Goal: Task Accomplishment & Management: Use online tool/utility

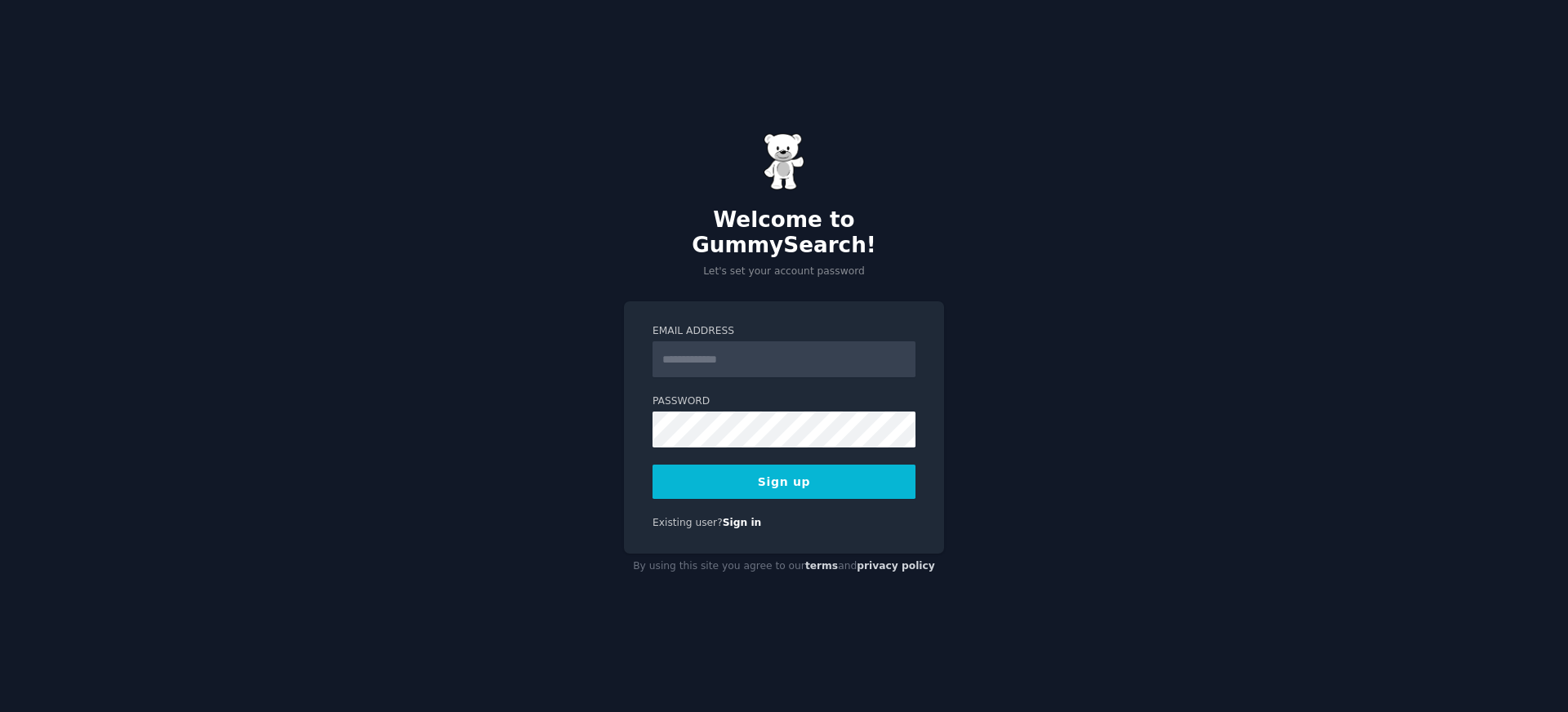
click at [735, 355] on input "Email Address" at bounding box center [784, 358] width 263 height 36
type input "*"
type input "**********"
click at [776, 476] on button "Sign up" at bounding box center [784, 481] width 263 height 34
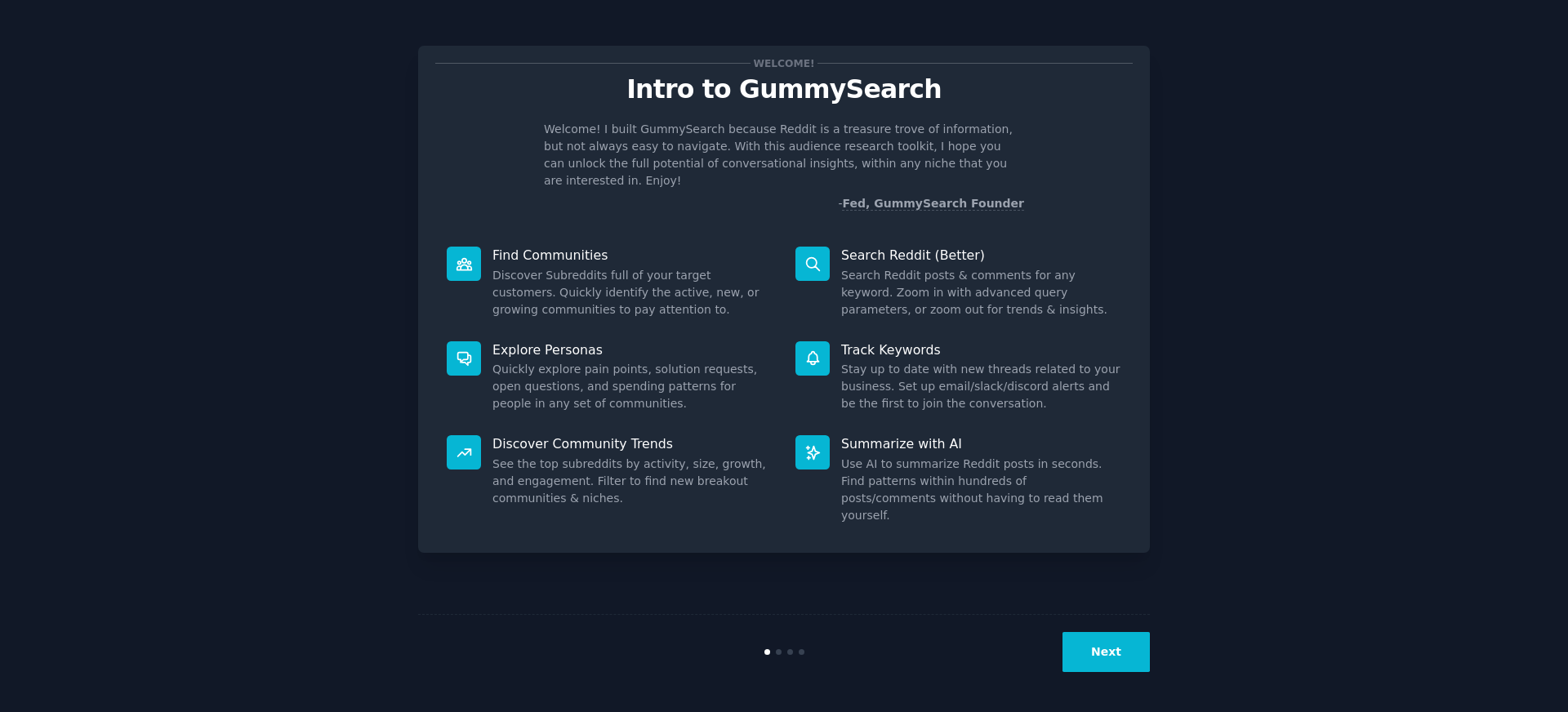
click at [1129, 655] on button "Next" at bounding box center [1106, 652] width 88 height 40
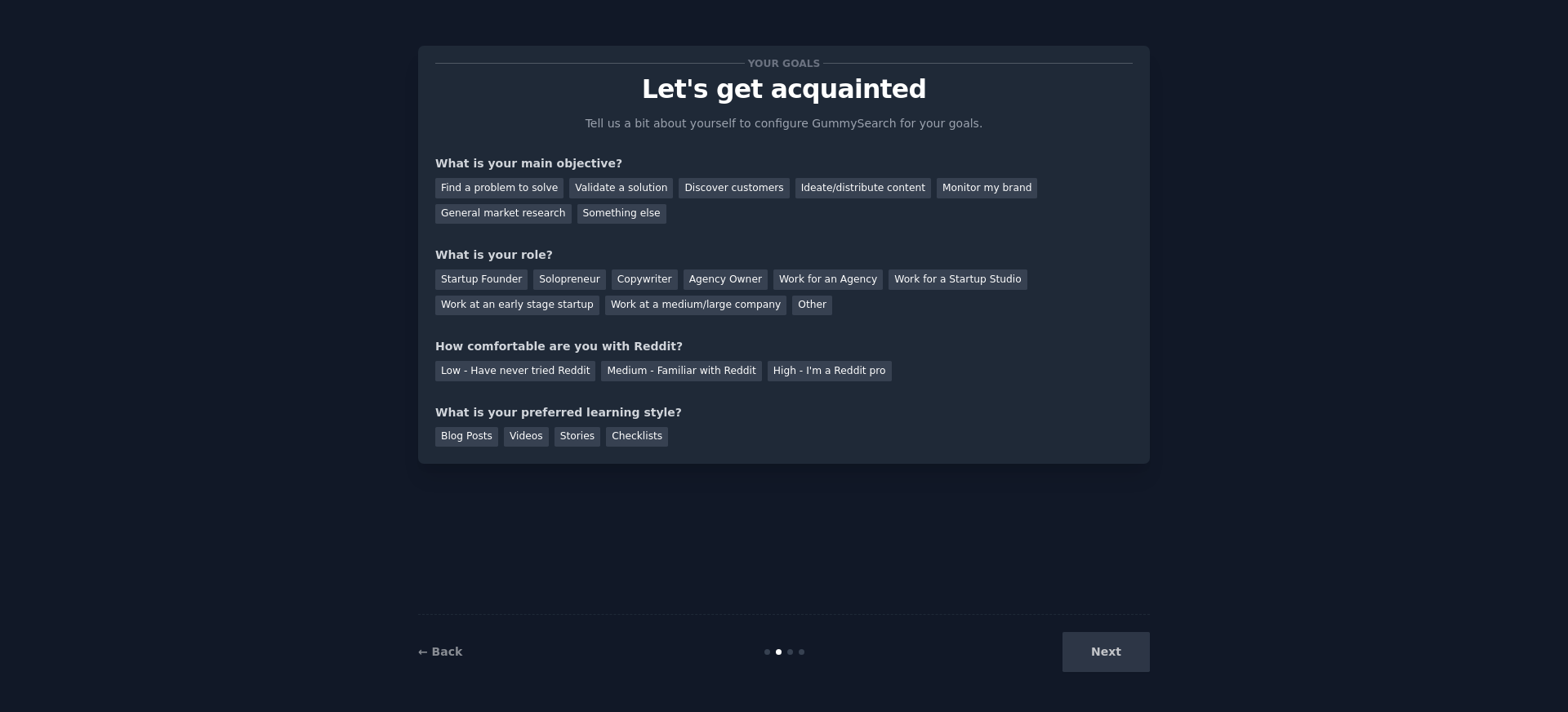
click at [1108, 652] on div "Next" at bounding box center [1027, 652] width 244 height 40
click at [532, 184] on div "Find a problem to solve" at bounding box center [500, 188] width 129 height 20
click at [514, 213] on div "General market research" at bounding box center [504, 214] width 136 height 20
click at [648, 213] on div "Something else" at bounding box center [621, 214] width 89 height 20
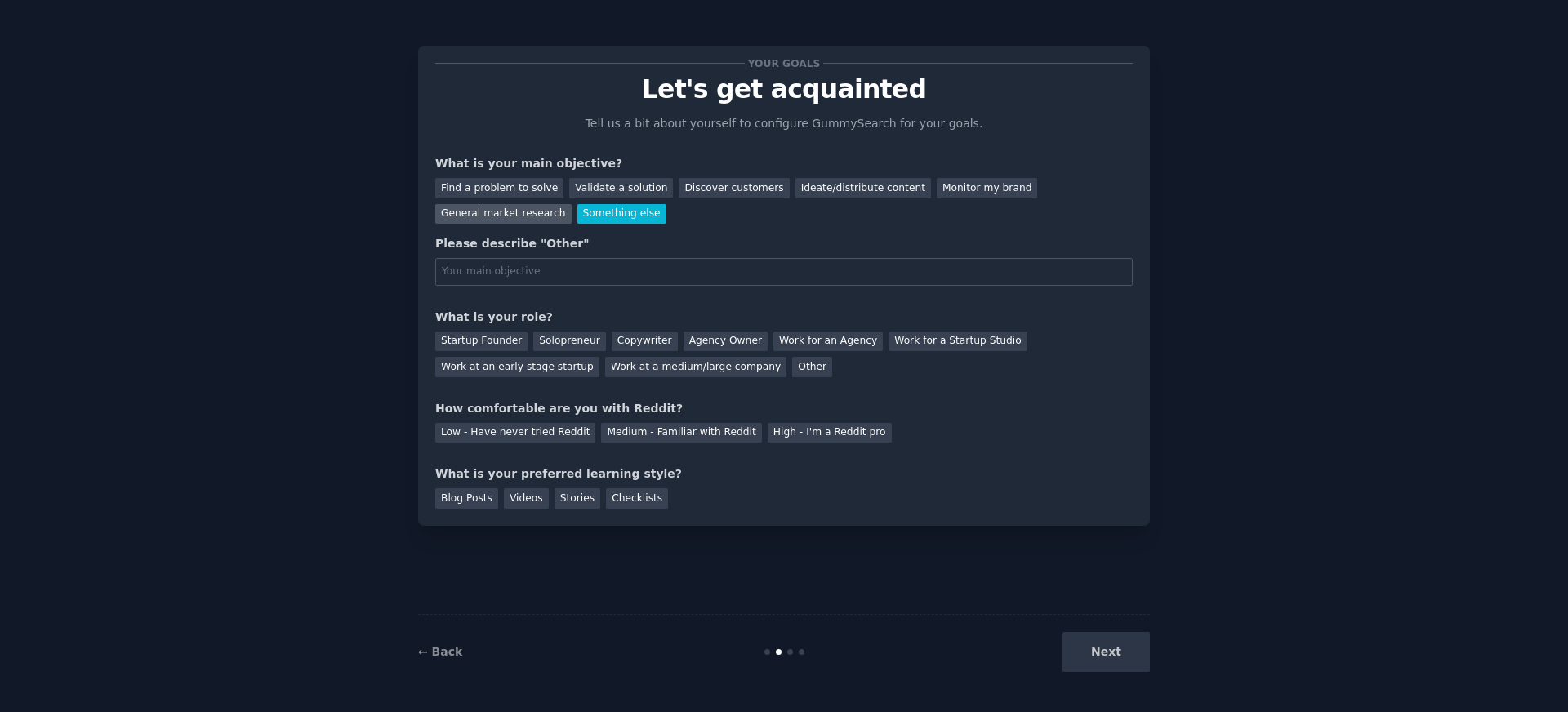
click at [519, 216] on div "General market research" at bounding box center [504, 214] width 136 height 20
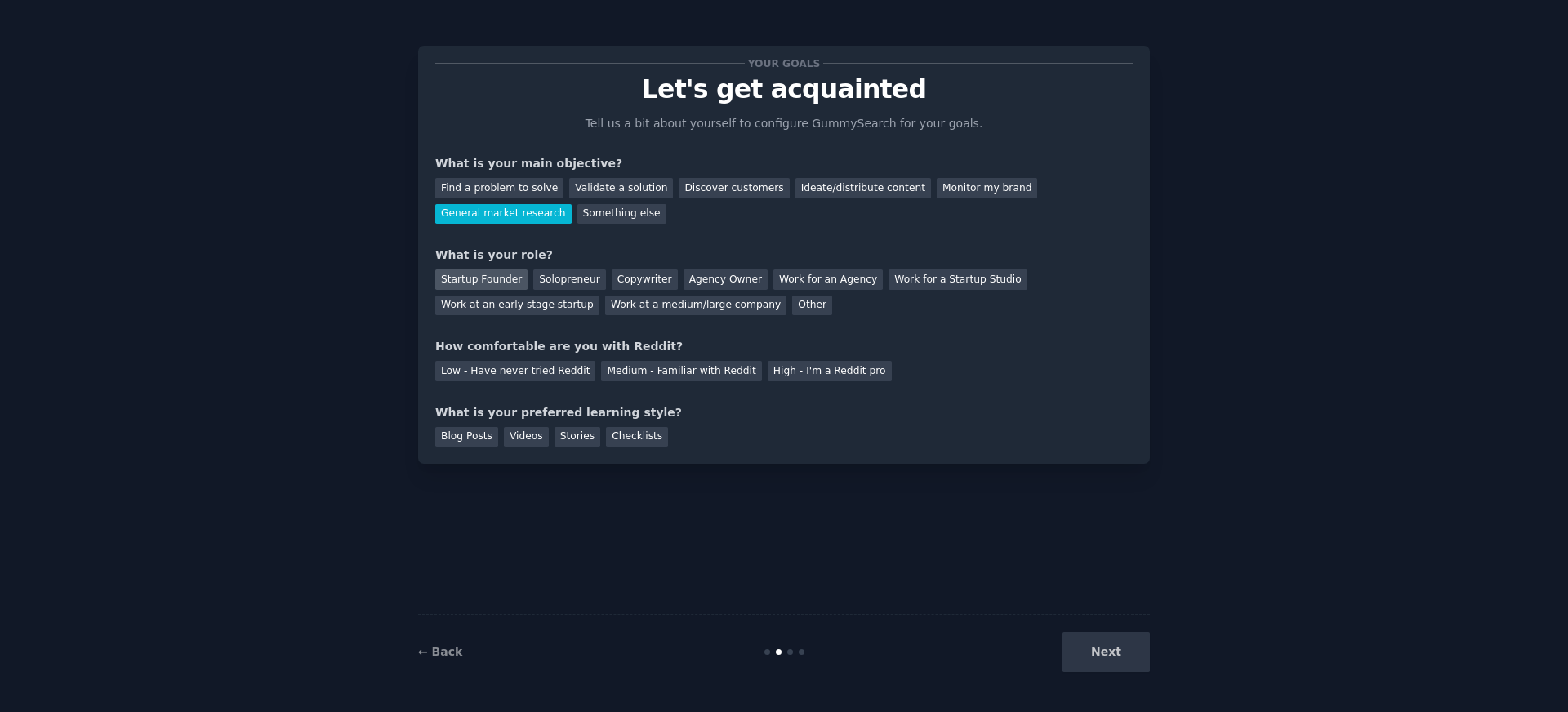
click at [467, 281] on div "Startup Founder" at bounding box center [481, 280] width 93 height 20
click at [559, 373] on div "Low - Have never tried Reddit" at bounding box center [515, 371] width 160 height 20
click at [542, 435] on div "Videos" at bounding box center [526, 436] width 45 height 20
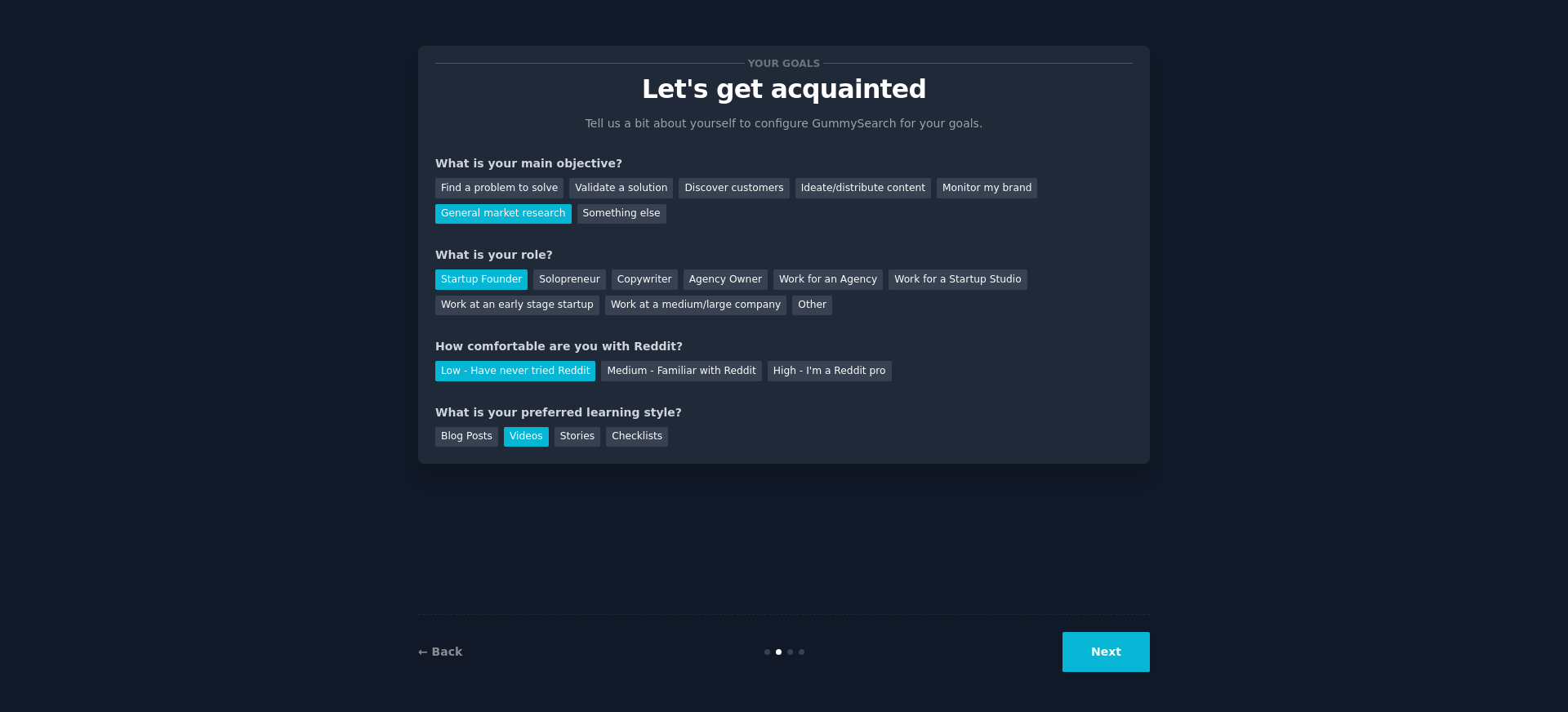
click at [1103, 660] on button "Next" at bounding box center [1106, 652] width 88 height 40
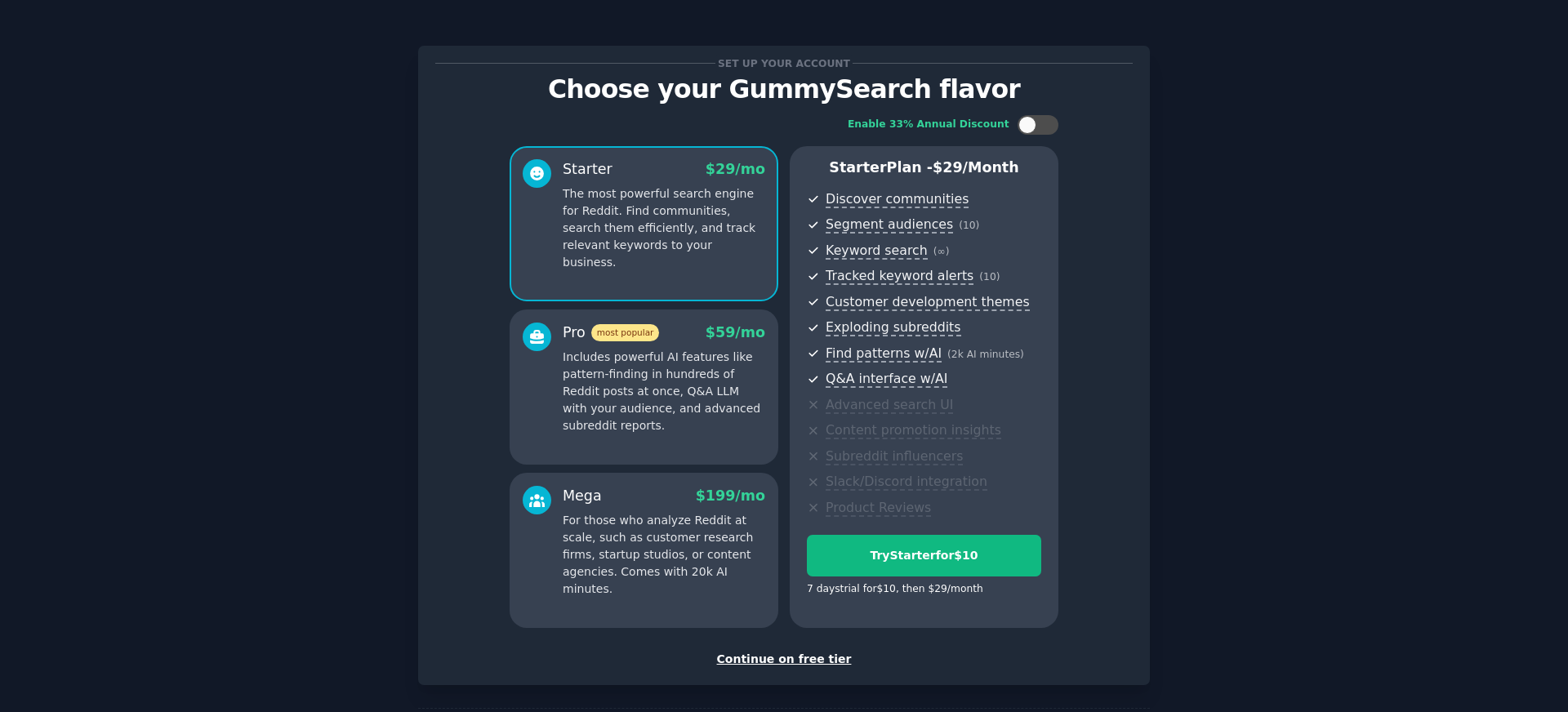
click at [753, 651] on div "Continue on free tier" at bounding box center [784, 659] width 697 height 18
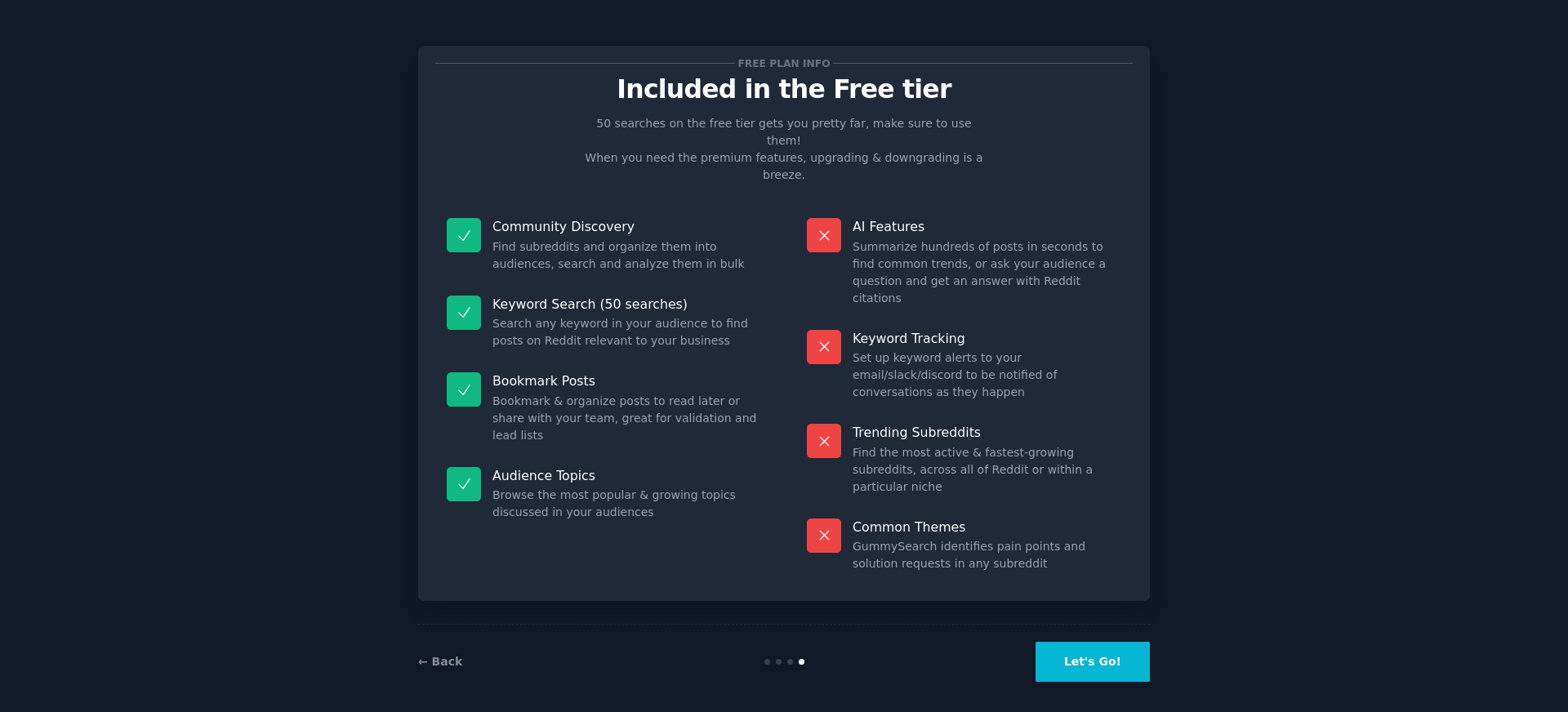
click at [1100, 656] on button "Let's Go!" at bounding box center [1092, 661] width 114 height 40
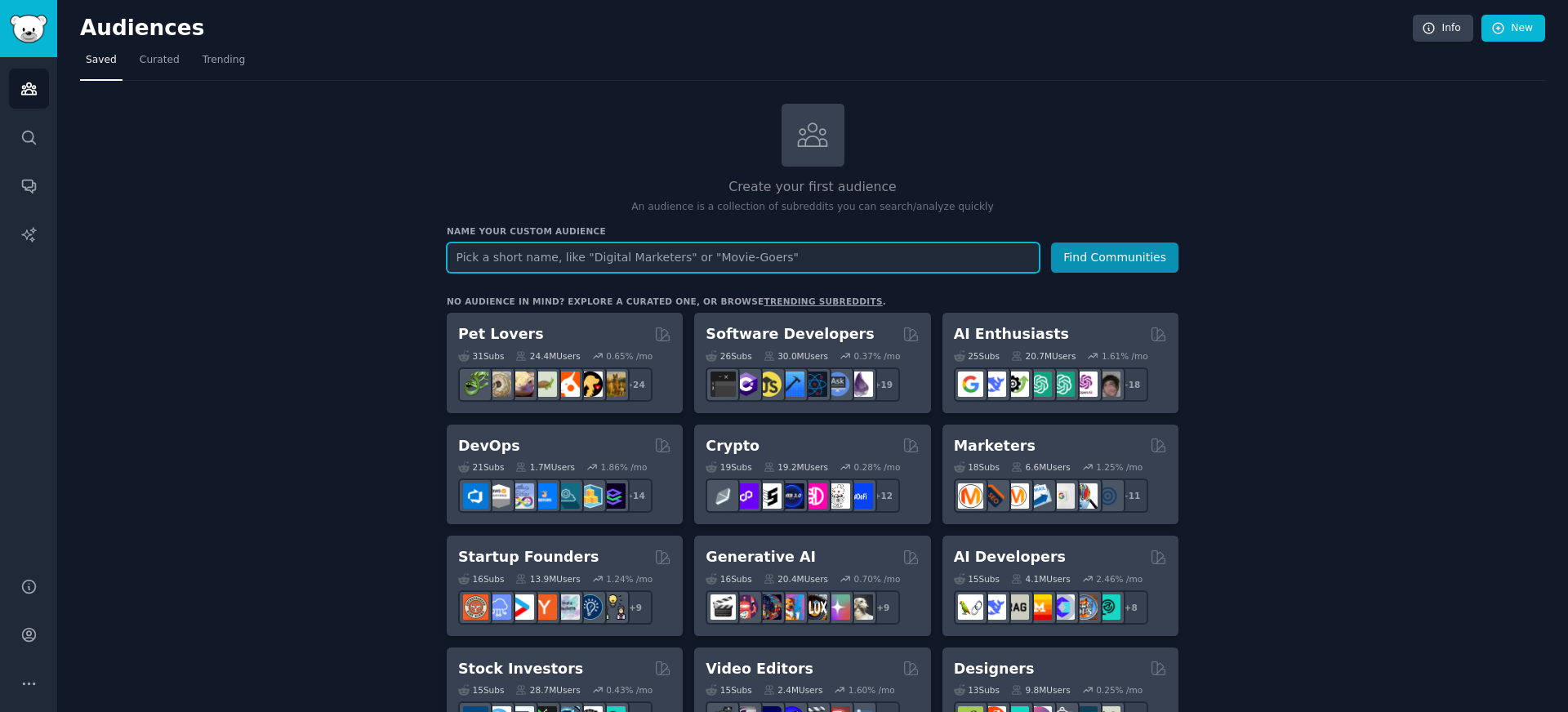
paste input "service providers"
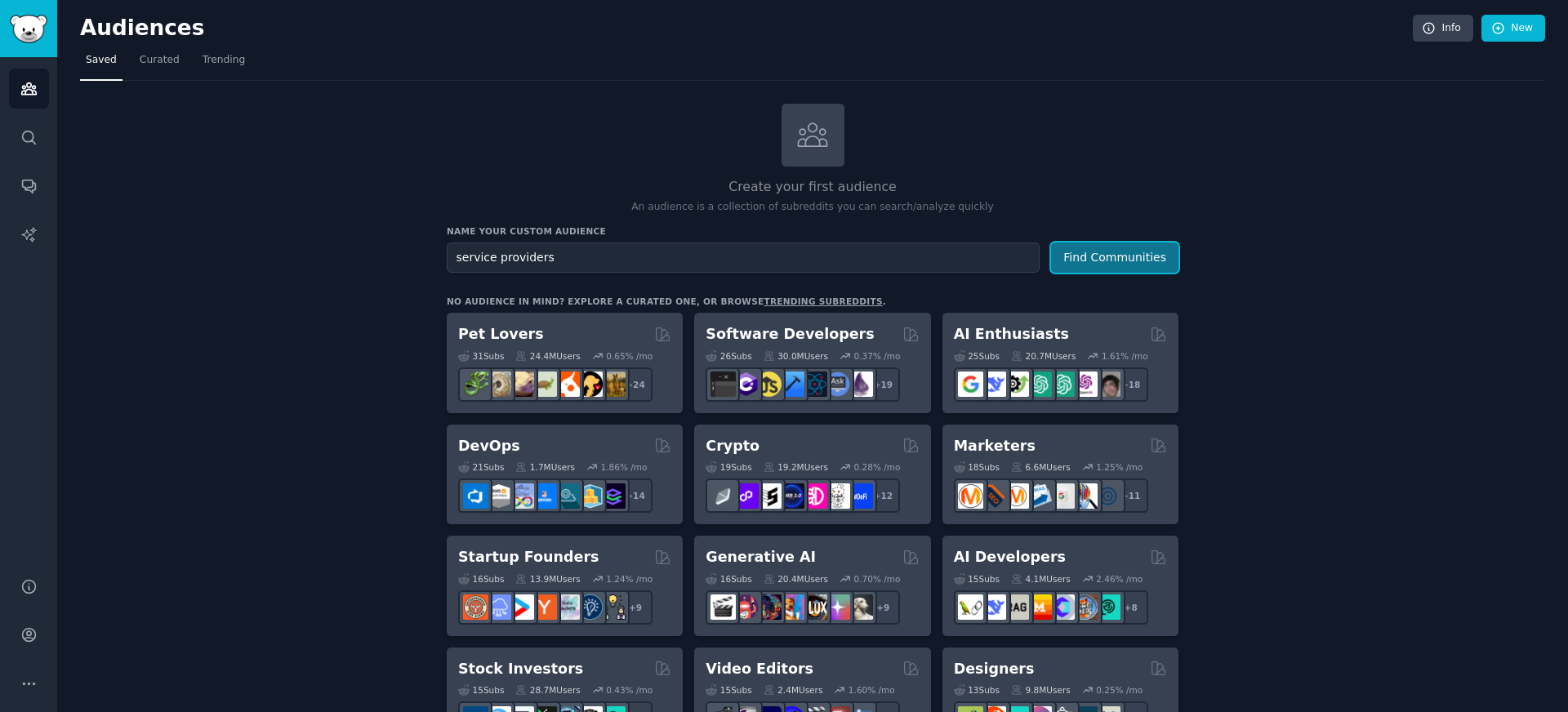
click at [1129, 260] on button "Find Communities" at bounding box center [1114, 257] width 128 height 30
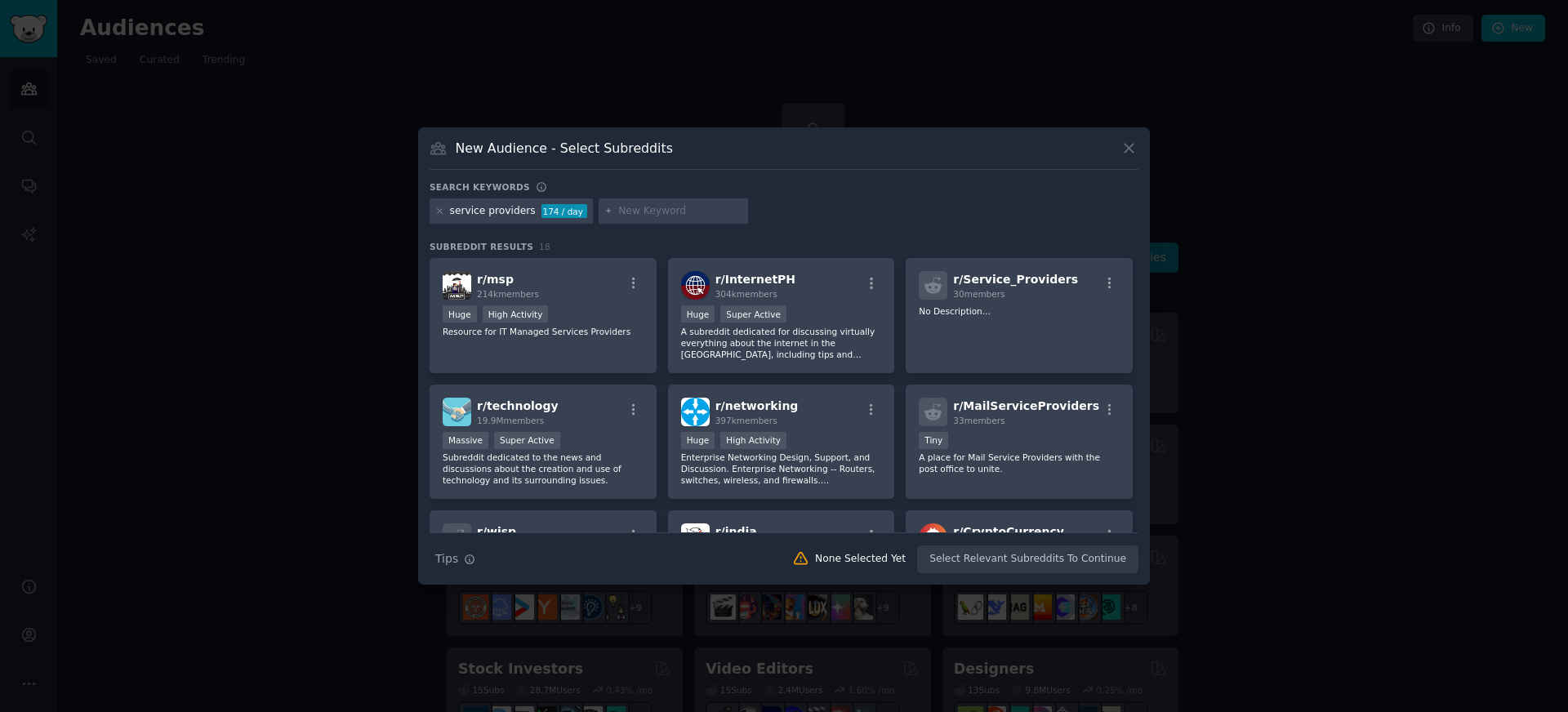
click at [1130, 146] on icon at bounding box center [1129, 148] width 18 height 18
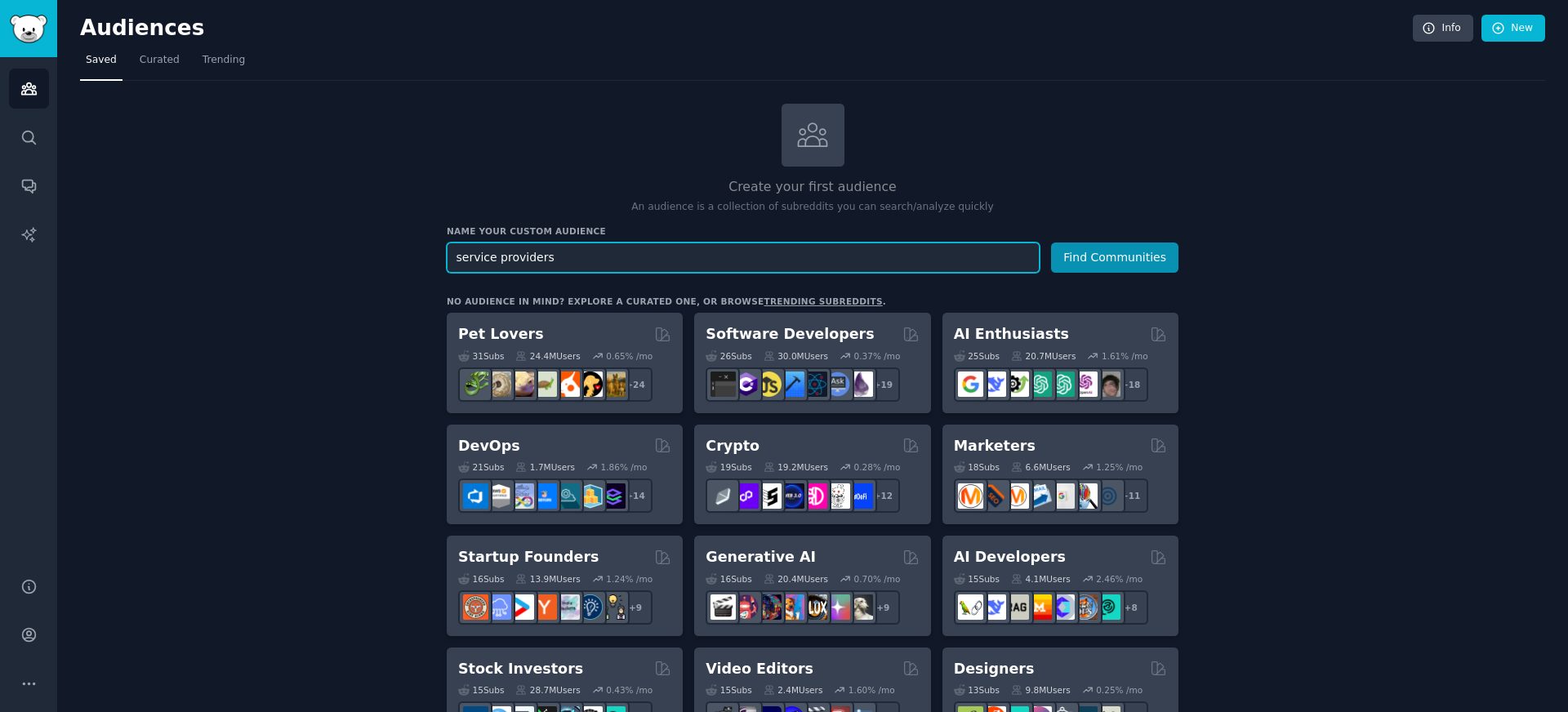
click at [583, 251] on input "service providers" at bounding box center [743, 257] width 593 height 30
type input "personal service workers"
click at [1099, 253] on button "Find Communities" at bounding box center [1114, 257] width 128 height 30
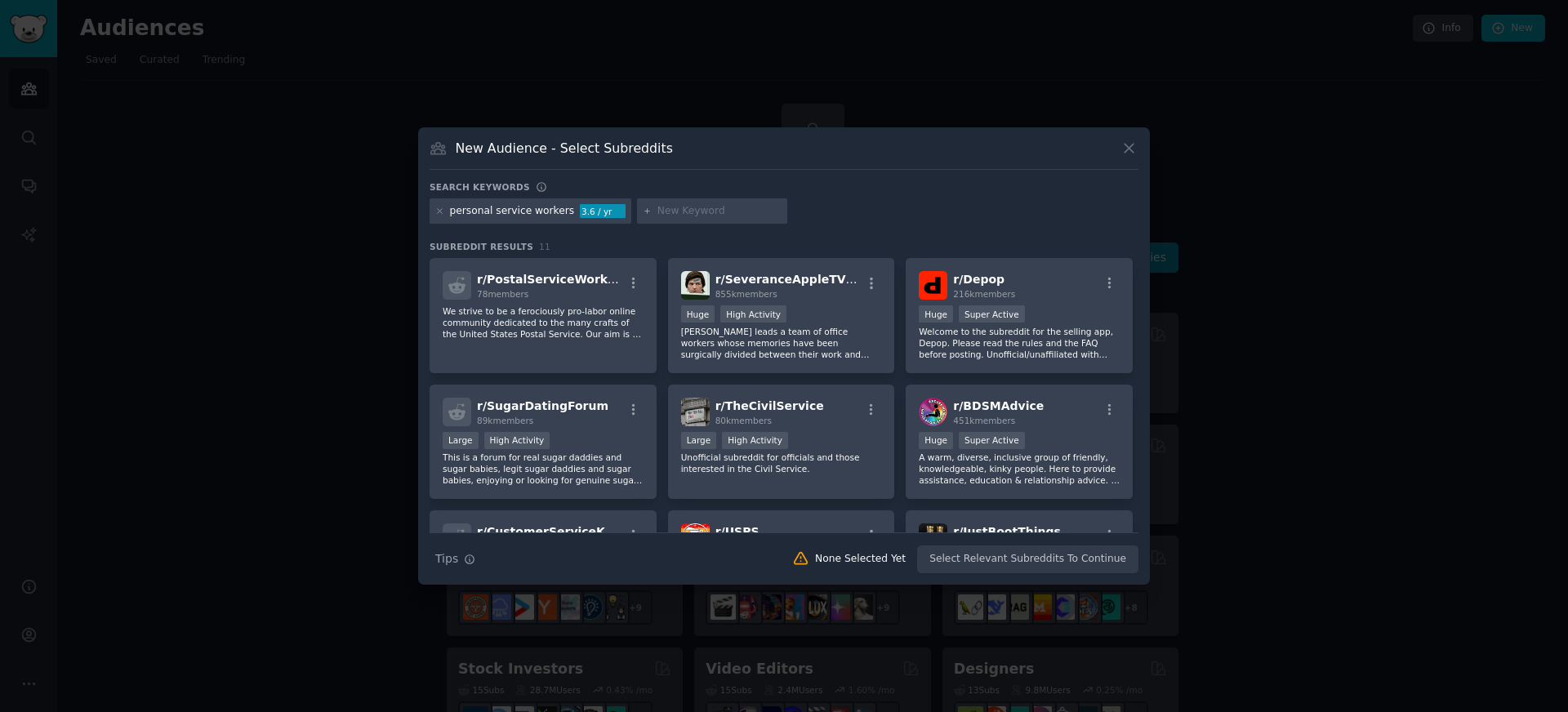
click at [1129, 145] on icon at bounding box center [1129, 148] width 18 height 18
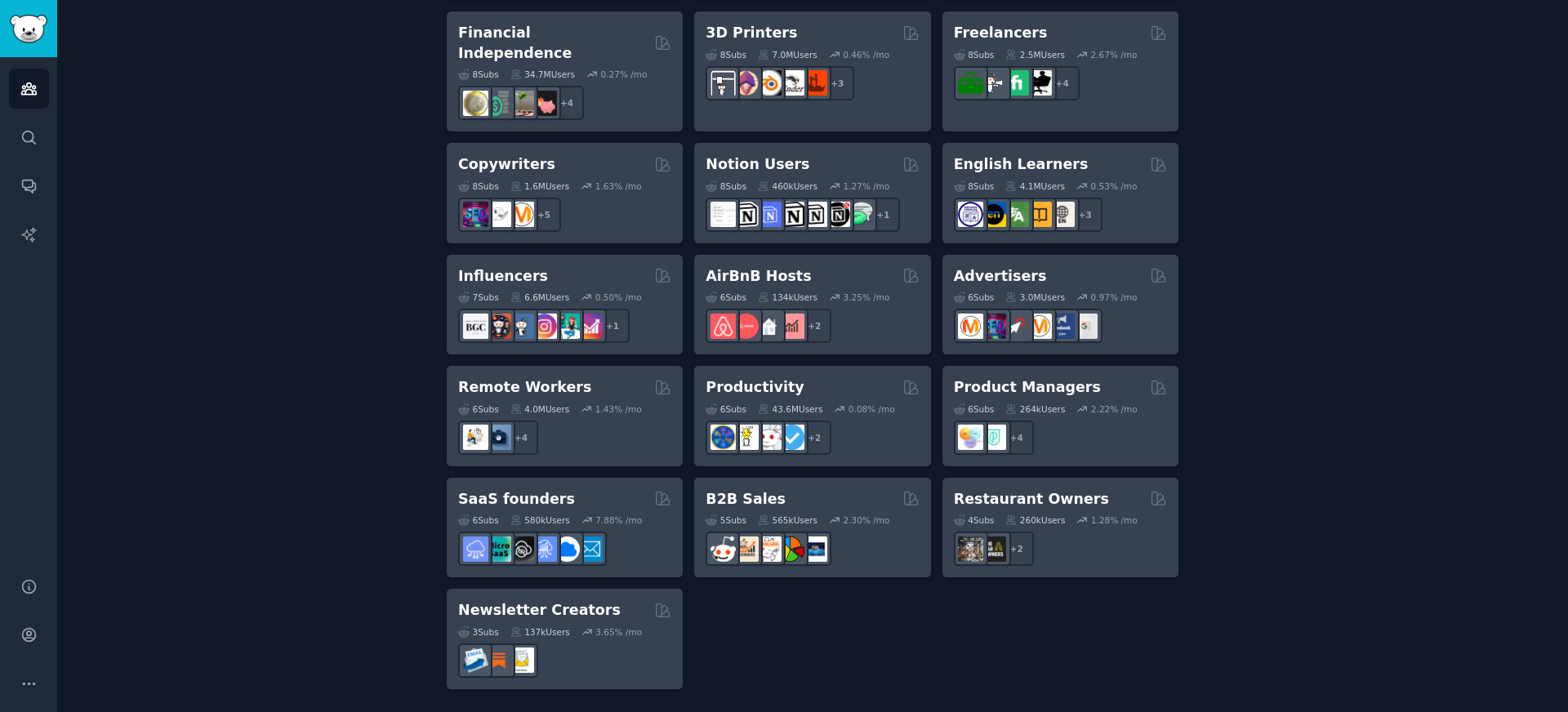
scroll to position [1297, 0]
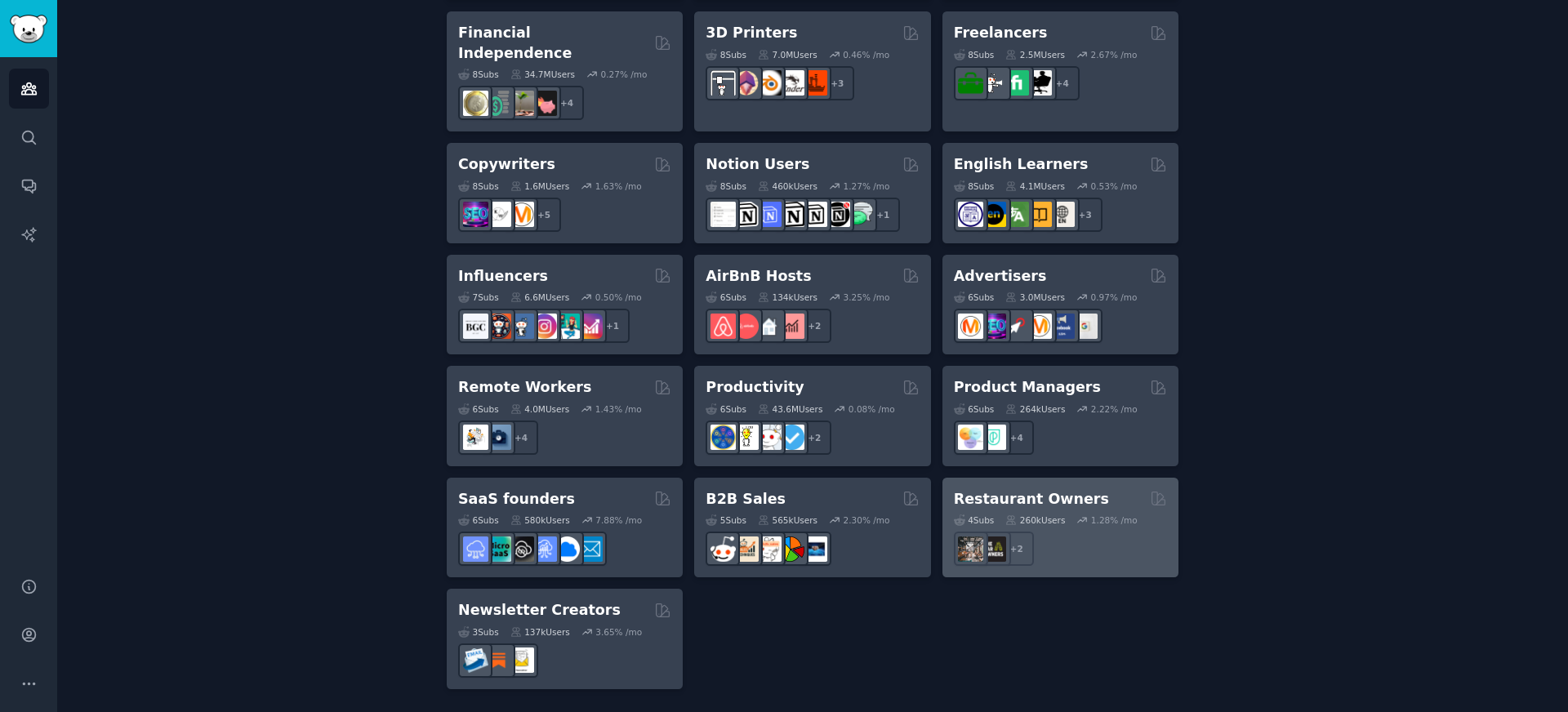
click at [1076, 493] on h2 "Restaurant Owners" at bounding box center [1030, 499] width 155 height 20
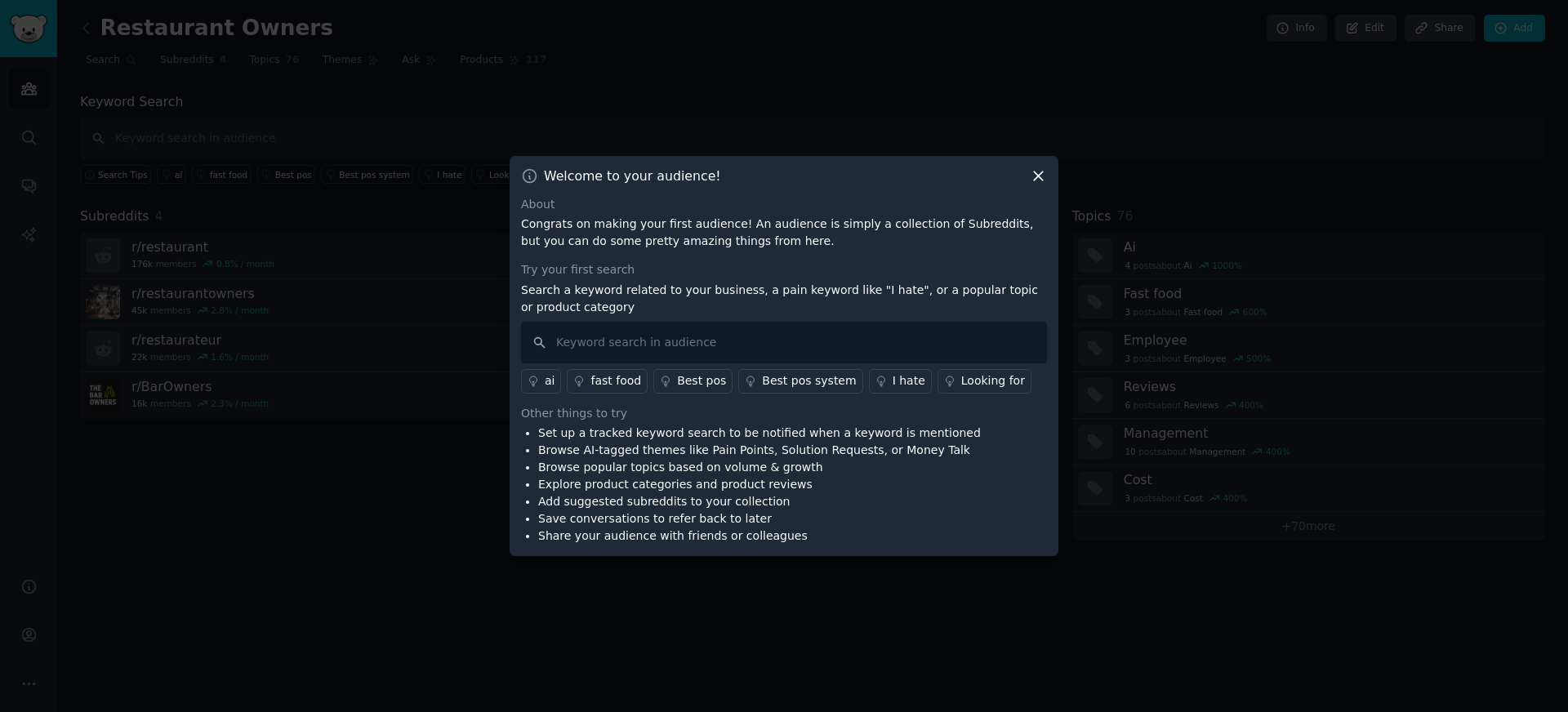
click at [941, 387] on link "Looking for" at bounding box center [984, 381] width 93 height 24
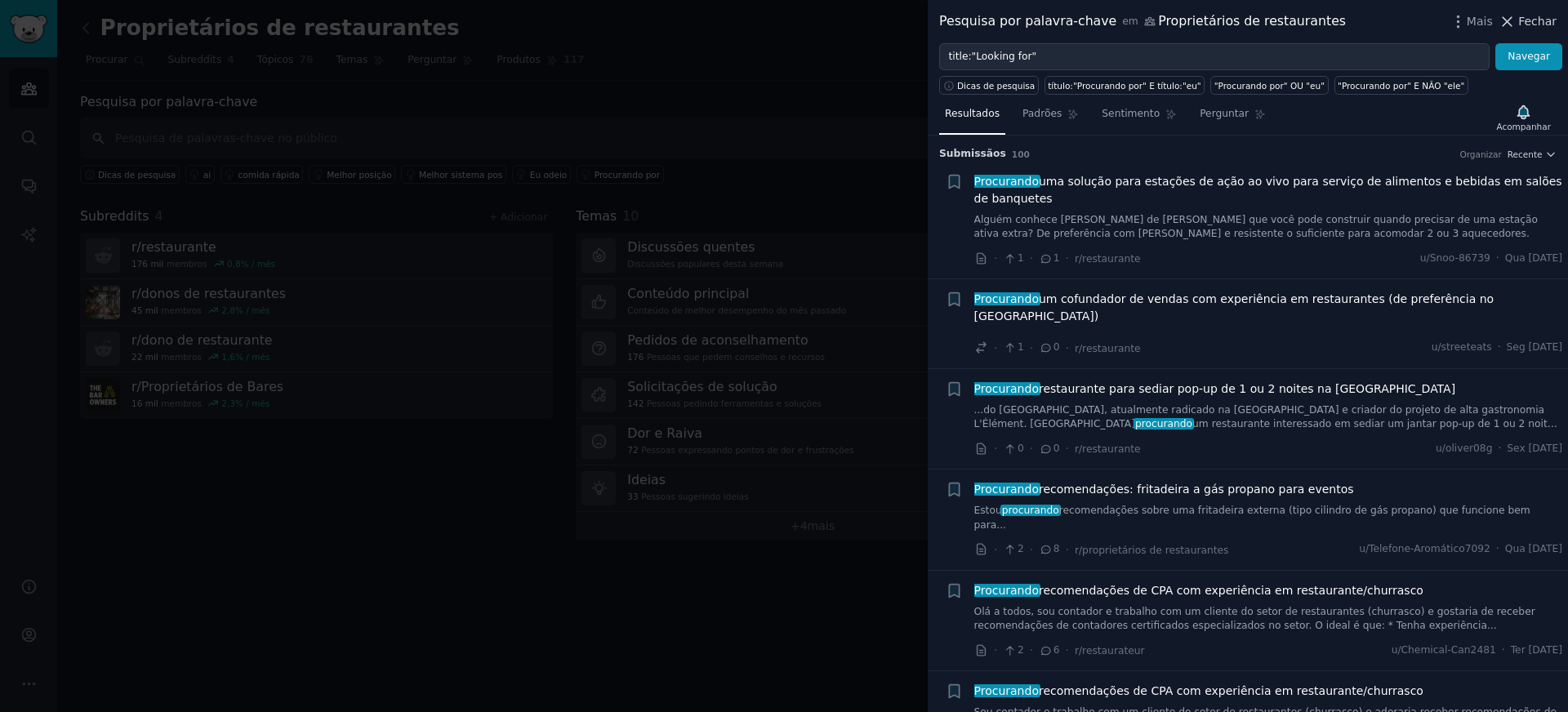
click at [1511, 18] on icon at bounding box center [1507, 21] width 18 height 18
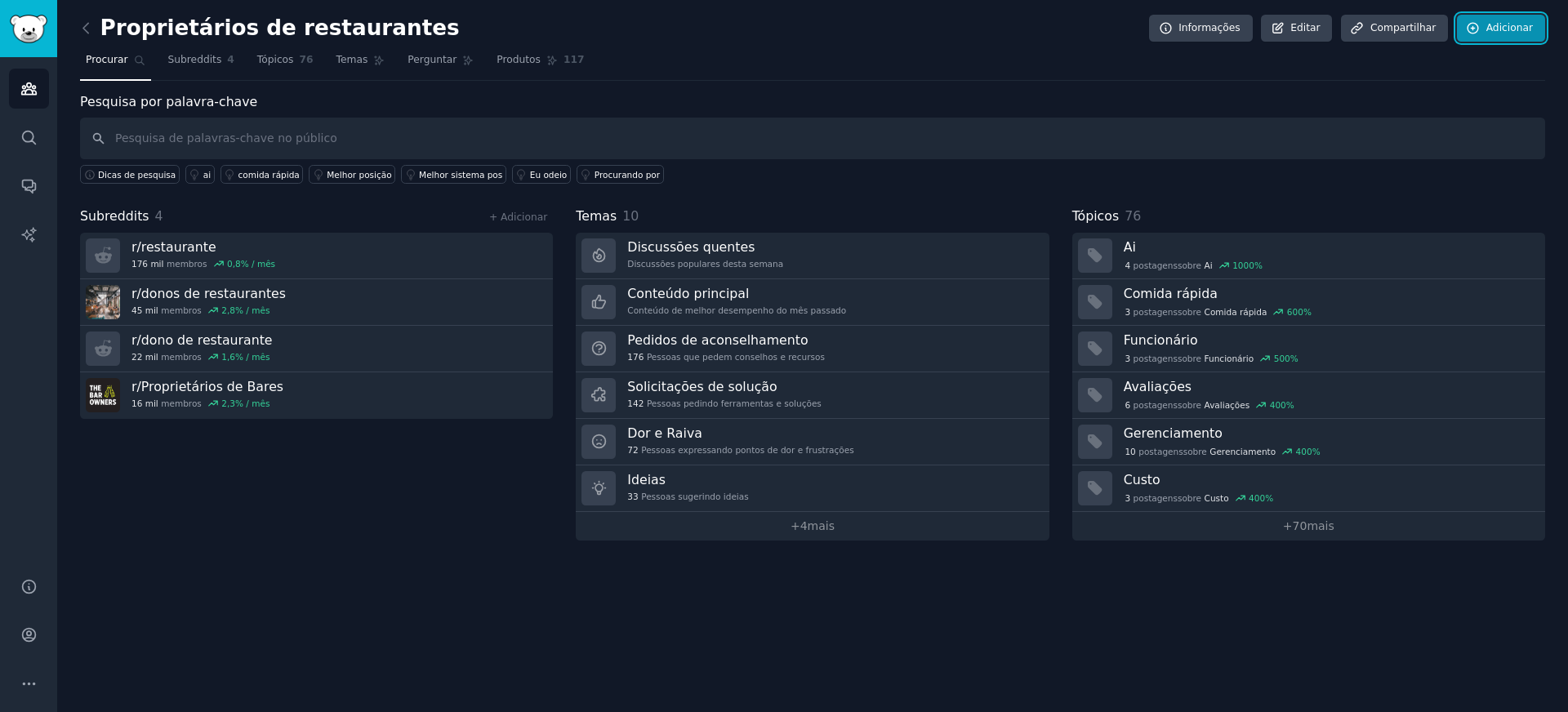
click at [1510, 19] on link "Adicionar" at bounding box center [1501, 28] width 89 height 28
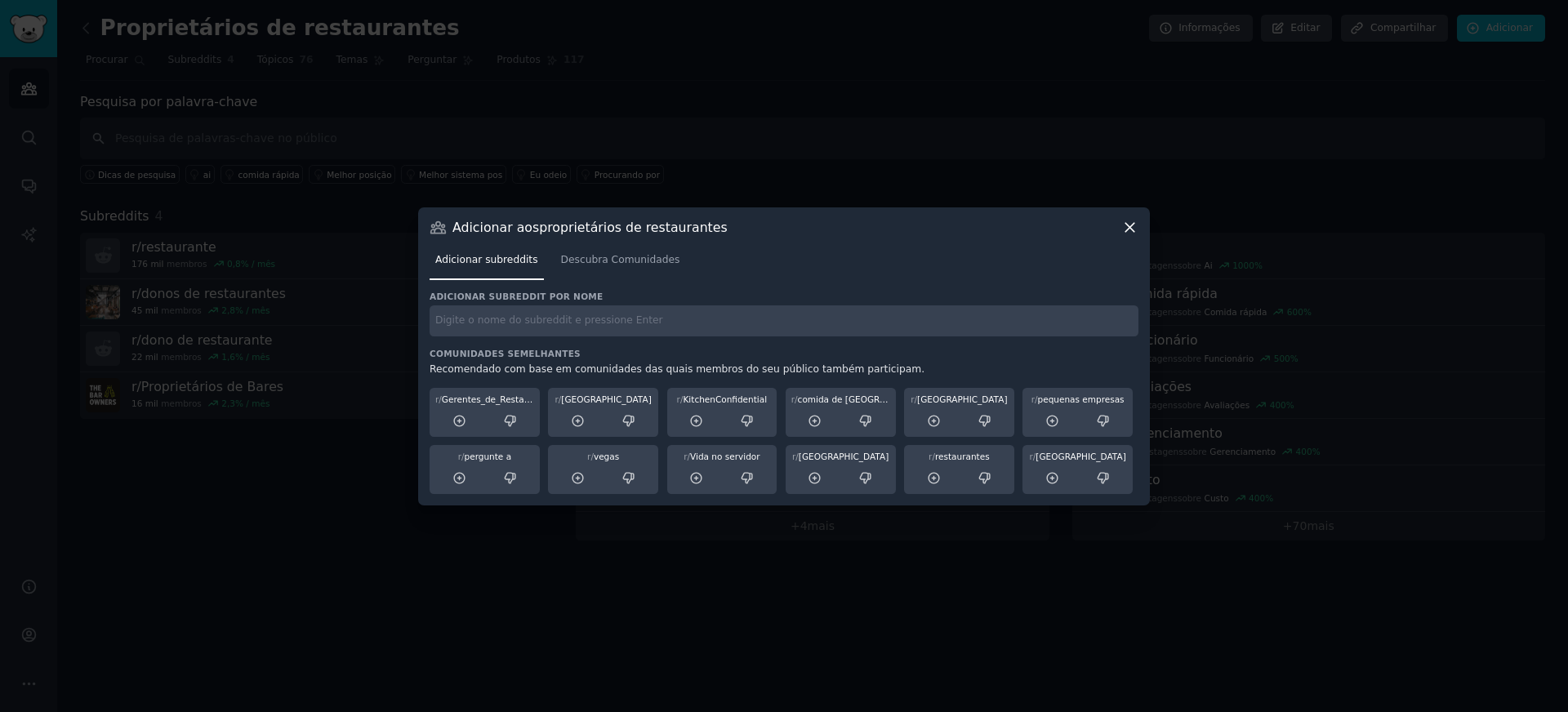
click at [1129, 230] on icon at bounding box center [1130, 228] width 18 height 18
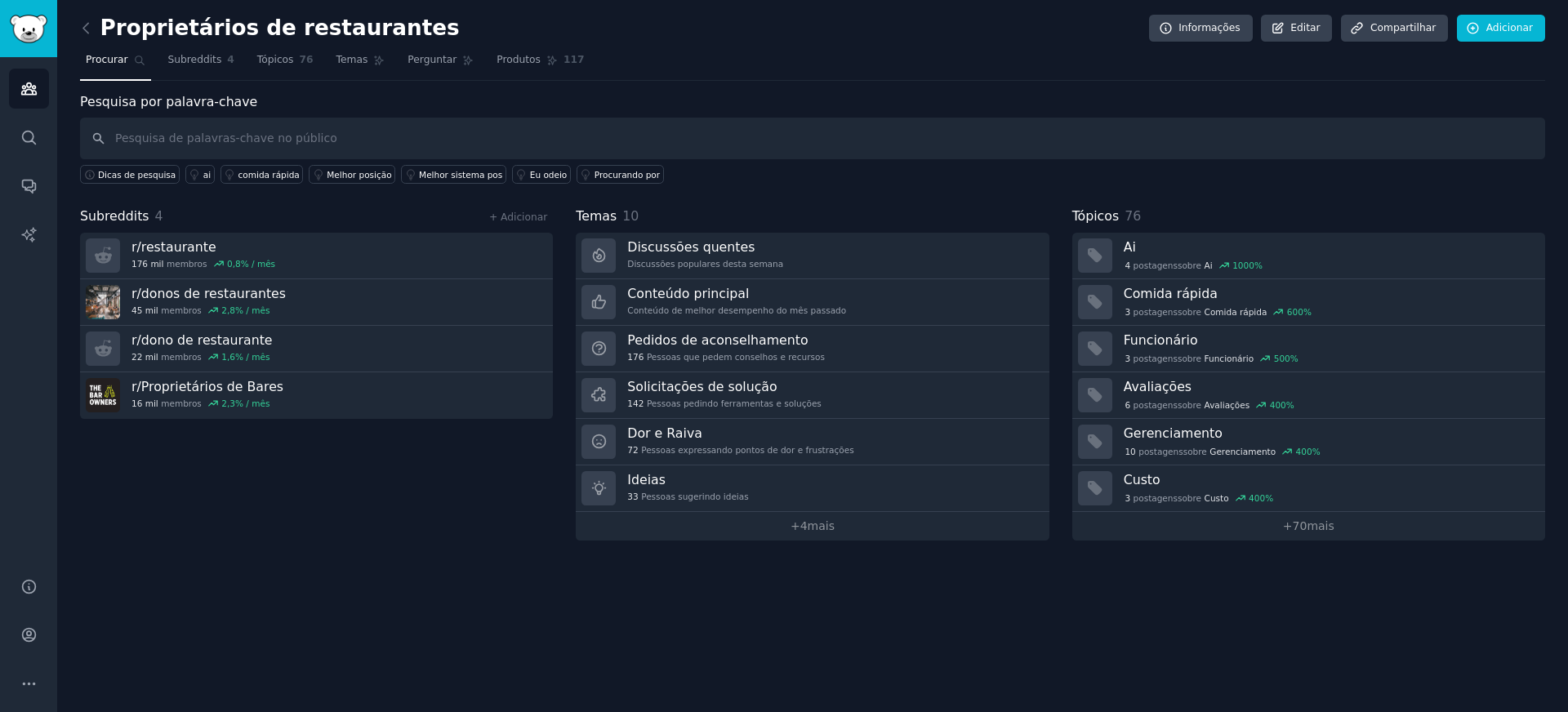
click at [849, 20] on div "Proprietários de restaurantes Informações Editar Compartilhar Adicionar" at bounding box center [812, 31] width 1465 height 33
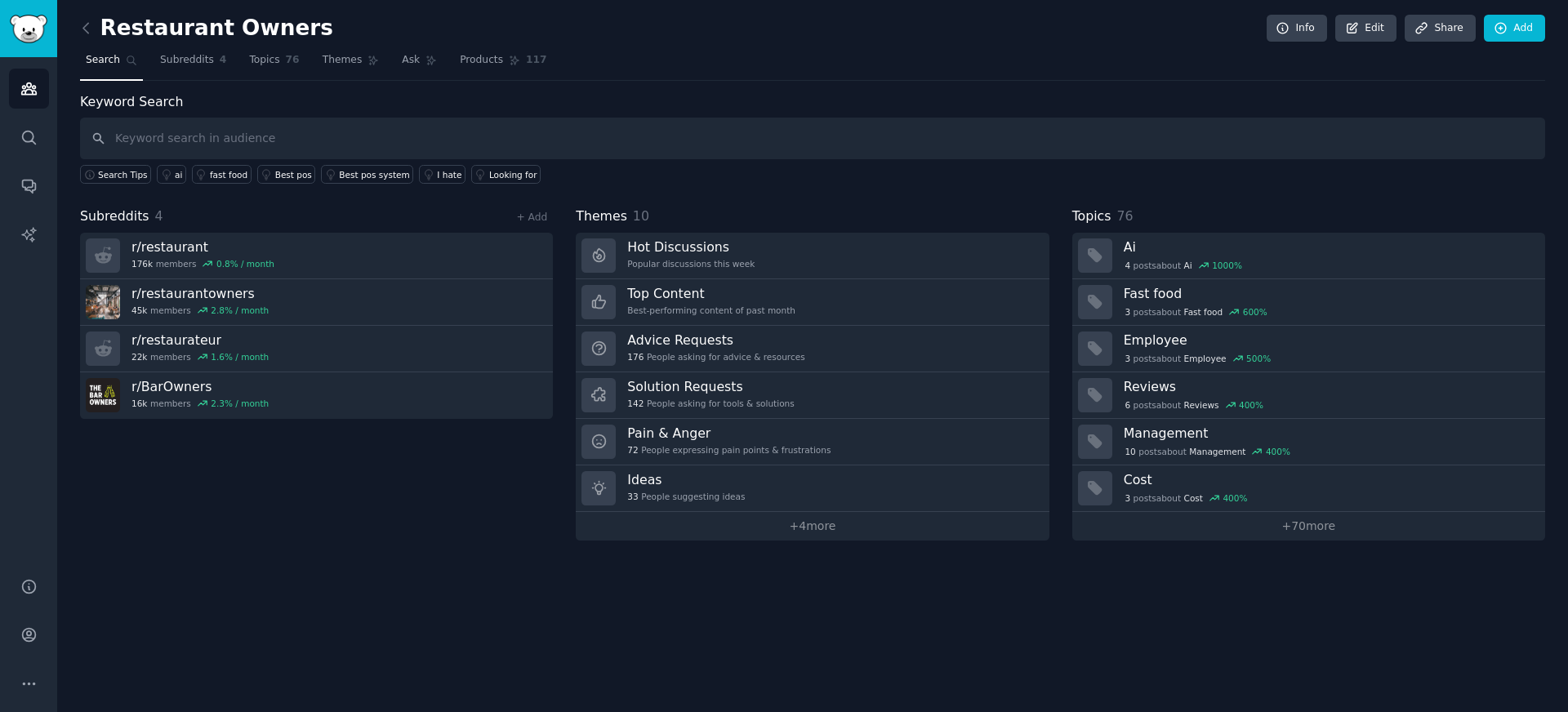
click at [316, 524] on div "Subreddits 4 + Add r/ restaurant 176k members 0.8 % / month r/ restaurantowners…" at bounding box center [316, 373] width 472 height 334
